Goal: Information Seeking & Learning: Understand process/instructions

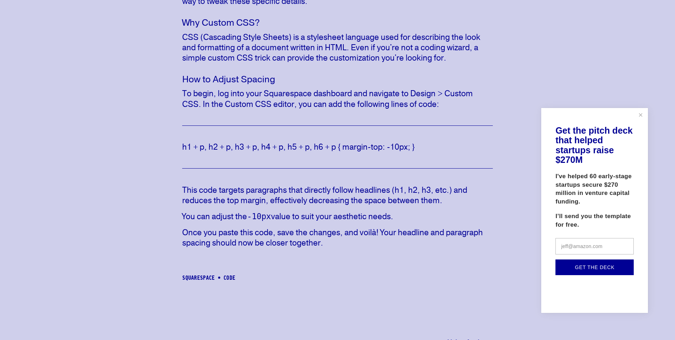
scroll to position [249, 0]
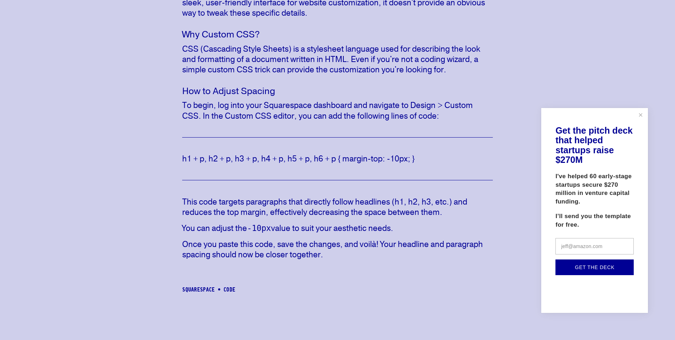
click at [308, 160] on div at bounding box center [337, 170] width 675 height 340
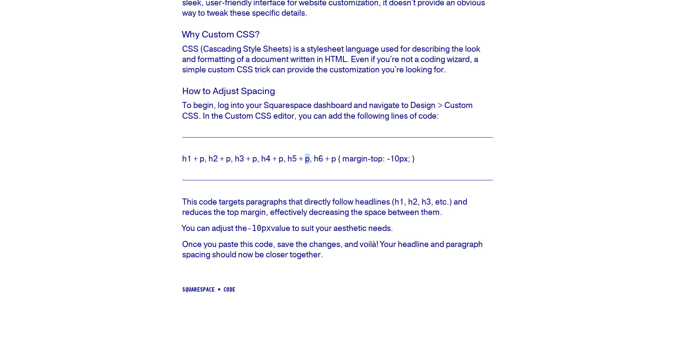
click at [308, 160] on div "h1 + p, h2 + p, h3 + p, h4 + p, h5 + p, h6 + p { margin-top: -10px; }" at bounding box center [337, 158] width 311 height 10
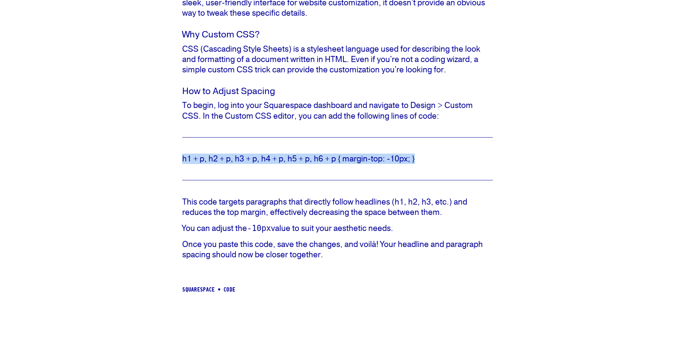
click at [308, 160] on div "h1 + p, h2 + p, h3 + p, h4 + p, h5 + p, h6 + p { margin-top: -10px; }" at bounding box center [337, 158] width 311 height 10
copy div "h1 + p, h2 + p, h3 + p, h4 + p, h5 + p, h6 + p { margin-top: -10px; }"
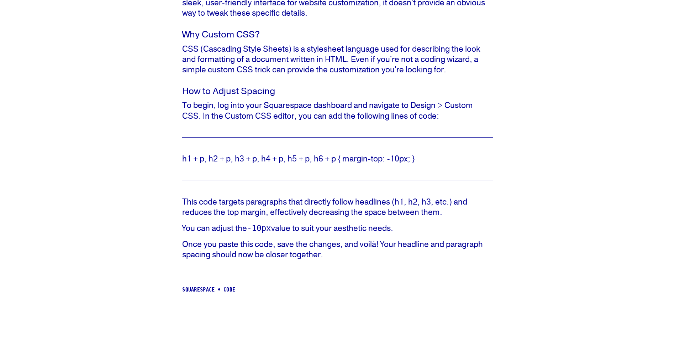
click at [321, 240] on p "Once you paste this code, save the changes, and voilà! Your headline and paragr…" at bounding box center [337, 249] width 311 height 21
click at [245, 156] on div "h1 + p, h2 + p, h3 + p, h4 + p, h5 + p, h6 + p { margin-top: -10px; }" at bounding box center [337, 158] width 311 height 10
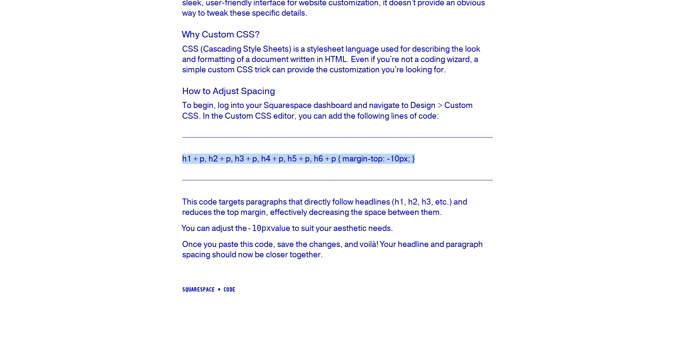
click at [245, 156] on div "h1 + p, h2 + p, h3 + p, h4 + p, h5 + p, h6 + p { margin-top: -10px; }" at bounding box center [337, 158] width 311 height 10
drag, startPoint x: 245, startPoint y: 156, endPoint x: 321, endPoint y: 153, distance: 76.6
click at [321, 153] on div "h1 + p, h2 + p, h3 + p, h4 + p, h5 + p, h6 + p { margin-top: -10px; }" at bounding box center [337, 158] width 311 height 10
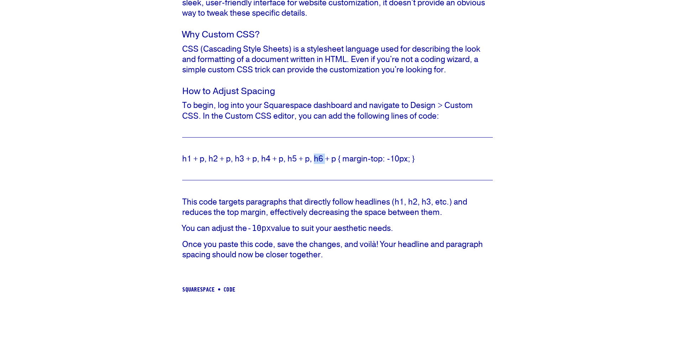
click at [321, 153] on div "h1 + p, h2 + p, h3 + p, h4 + p, h5 + p, h6 + p { margin-top: -10px; }" at bounding box center [337, 158] width 311 height 10
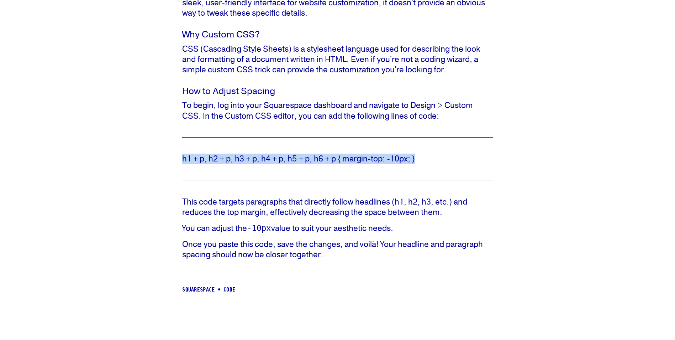
click at [321, 153] on div "h1 + p, h2 + p, h3 + p, h4 + p, h5 + p, h6 + p { margin-top: -10px; }" at bounding box center [337, 158] width 311 height 10
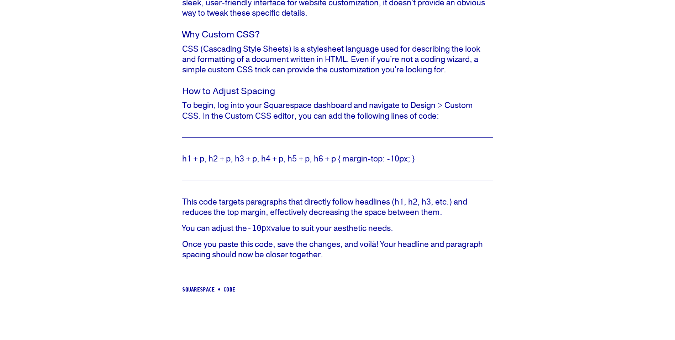
click at [275, 275] on div "When you're designing a website on Squarespace, every detail matters, down to t…" at bounding box center [337, 93] width 311 height 399
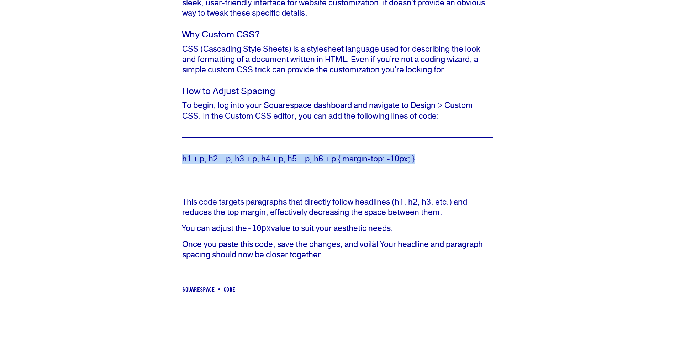
drag, startPoint x: 423, startPoint y: 159, endPoint x: 166, endPoint y: 156, distance: 257.0
click at [166, 156] on article "Learn how to reduce the spacing between headlines and paragraphs in Squarespace…" at bounding box center [337, 65] width 675 height 524
copy div "h1 + p, h2 + p, h3 + p, h4 + p, h5 + p, h6 + p { margin-top: -10px; }"
